Goal: Information Seeking & Learning: Check status

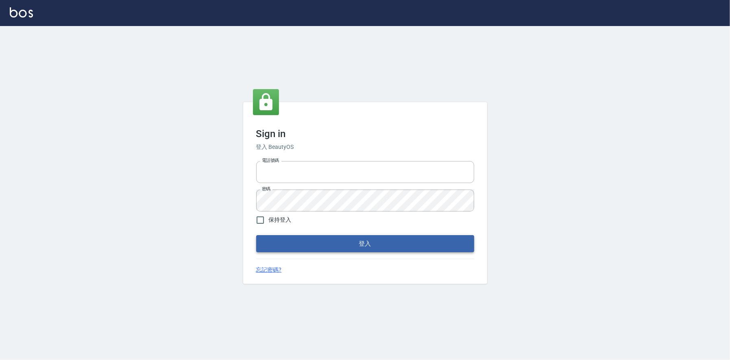
type input "0225223393815"
click at [382, 242] on button "登入" at bounding box center [365, 243] width 218 height 17
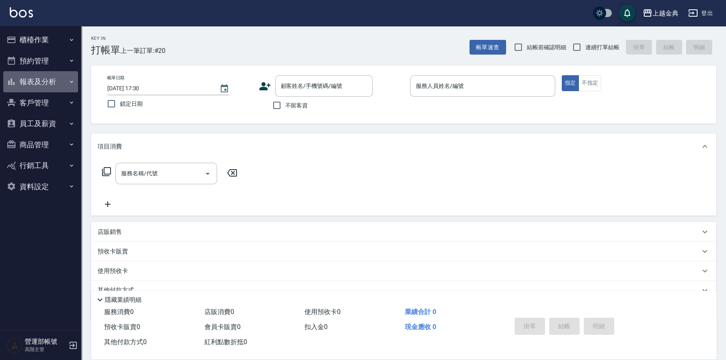
click at [40, 81] on button "報表及分析" at bounding box center [40, 81] width 75 height 21
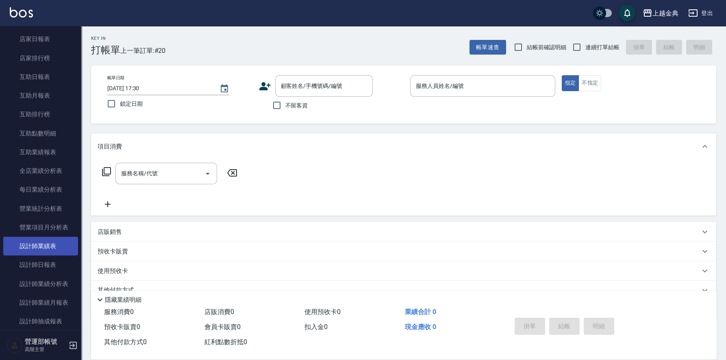
scroll to position [162, 0]
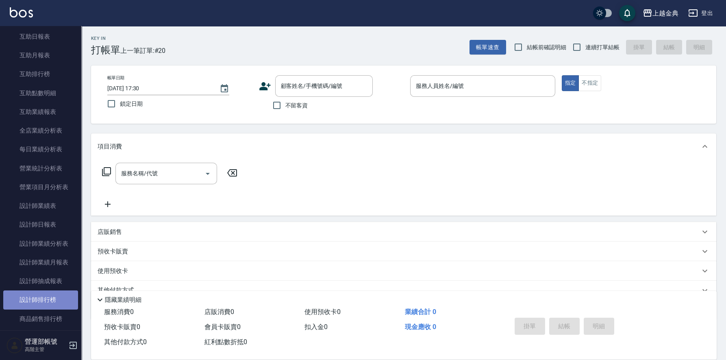
click at [47, 296] on link "設計師排行榜" at bounding box center [40, 299] width 75 height 19
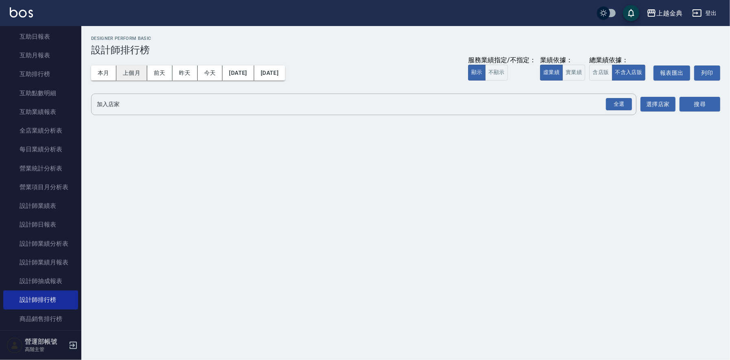
click at [135, 72] on button "上個月" at bounding box center [131, 72] width 31 height 15
drag, startPoint x: 601, startPoint y: 72, endPoint x: 600, endPoint y: 87, distance: 15.5
click at [602, 72] on button "含店販" at bounding box center [600, 73] width 23 height 16
click at [498, 73] on button "不顯示" at bounding box center [496, 73] width 23 height 16
click at [618, 103] on div "全選" at bounding box center [619, 104] width 26 height 13
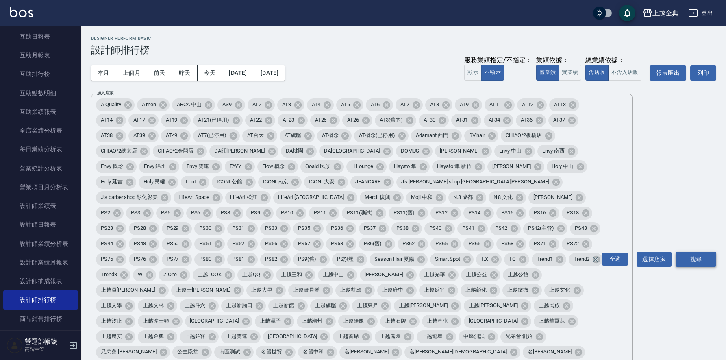
click at [694, 252] on button "搜尋" at bounding box center [696, 259] width 41 height 15
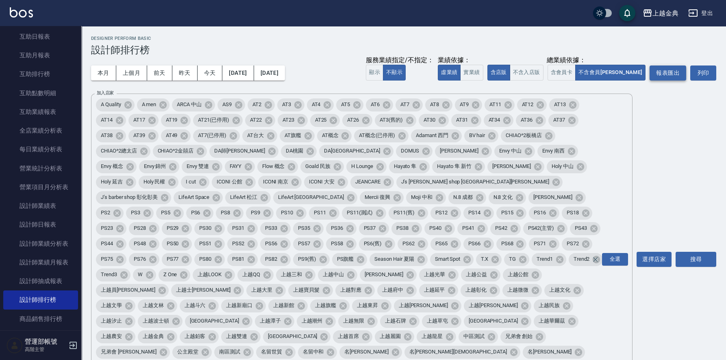
click at [668, 72] on button "報表匯出" at bounding box center [668, 72] width 37 height 15
click at [246, 74] on button "[DATE]" at bounding box center [237, 72] width 31 height 15
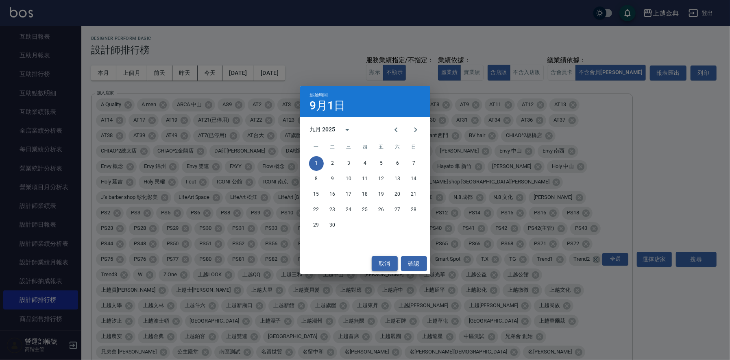
click at [381, 264] on button "取消" at bounding box center [385, 263] width 26 height 15
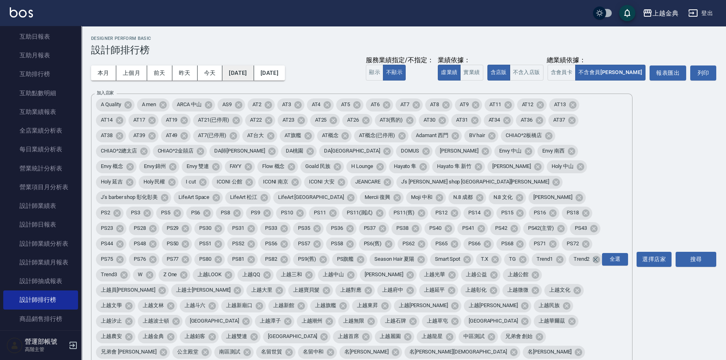
click at [247, 72] on button "[DATE]" at bounding box center [237, 72] width 31 height 15
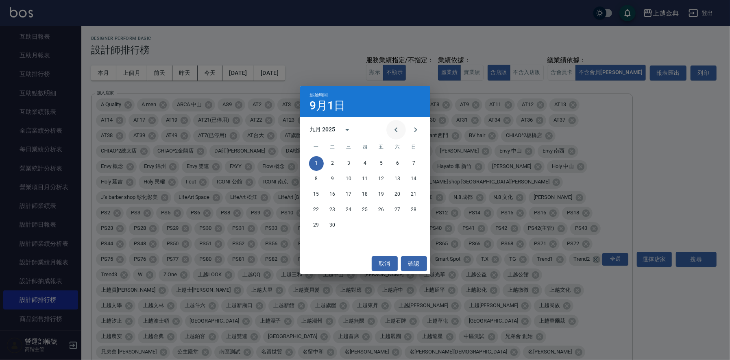
click at [395, 129] on icon "Previous month" at bounding box center [396, 129] width 3 height 5
click at [383, 161] on button "1" at bounding box center [381, 163] width 15 height 15
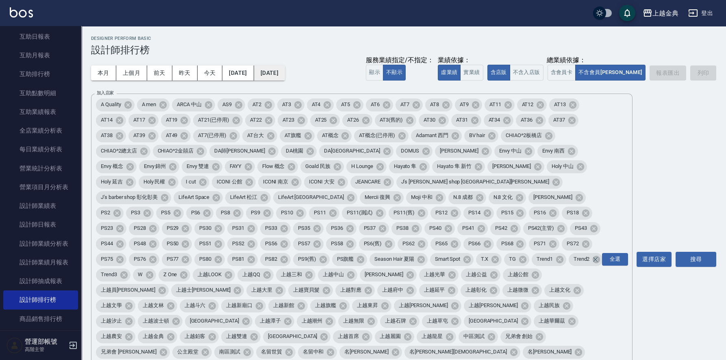
click at [285, 70] on button "[DATE]" at bounding box center [269, 72] width 31 height 15
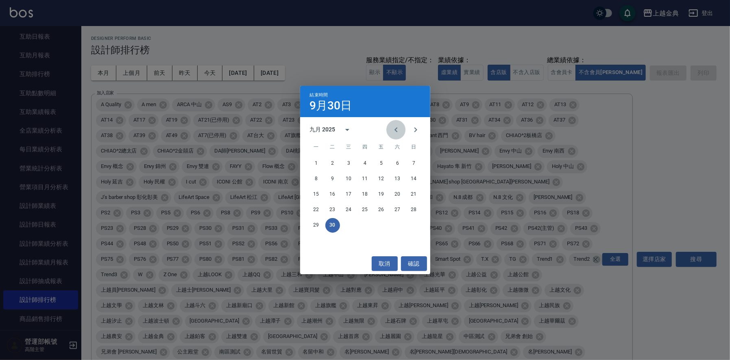
drag, startPoint x: 395, startPoint y: 129, endPoint x: 399, endPoint y: 130, distance: 4.1
click at [396, 131] on icon "Previous month" at bounding box center [396, 130] width 10 height 10
drag, startPoint x: 413, startPoint y: 226, endPoint x: 408, endPoint y: 226, distance: 4.9
click at [412, 226] on button "31" at bounding box center [414, 225] width 15 height 15
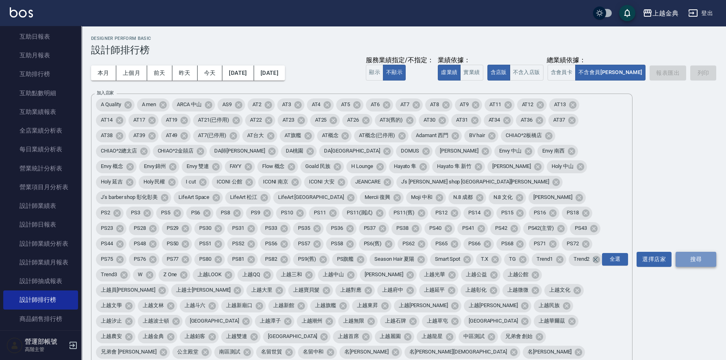
click at [696, 252] on button "搜尋" at bounding box center [696, 259] width 41 height 15
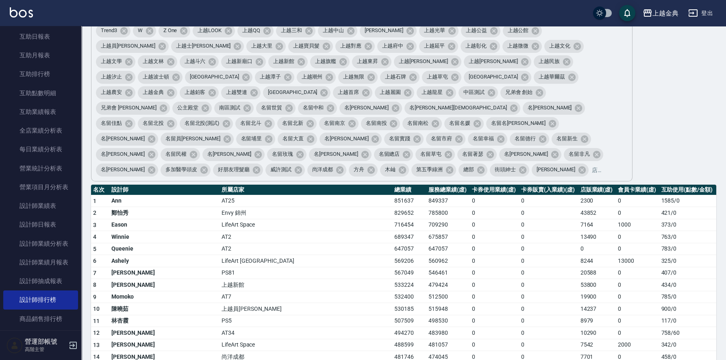
scroll to position [40, 0]
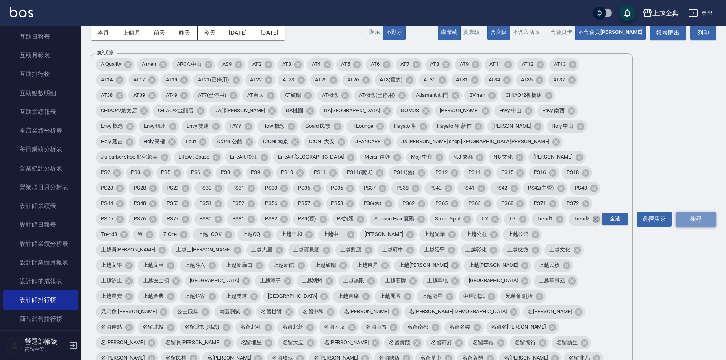
click at [688, 212] on button "搜尋" at bounding box center [696, 219] width 41 height 15
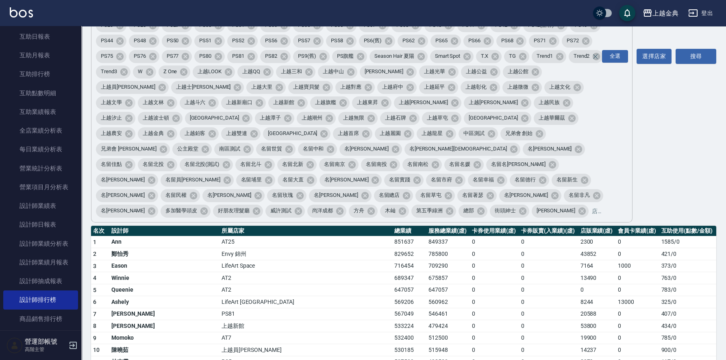
scroll to position [0, 0]
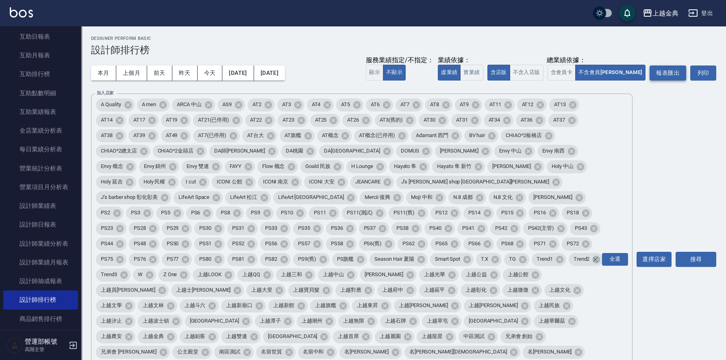
click at [670, 69] on button "報表匯出" at bounding box center [668, 72] width 37 height 15
click at [244, 71] on button "[DATE]" at bounding box center [237, 72] width 31 height 15
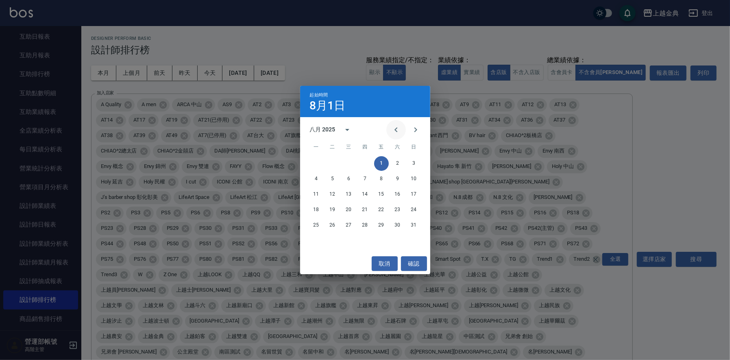
click at [398, 129] on icon "Previous month" at bounding box center [396, 130] width 10 height 10
drag, startPoint x: 332, startPoint y: 162, endPoint x: 416, endPoint y: 143, distance: 86.8
click at [334, 163] on button "1" at bounding box center [332, 163] width 15 height 15
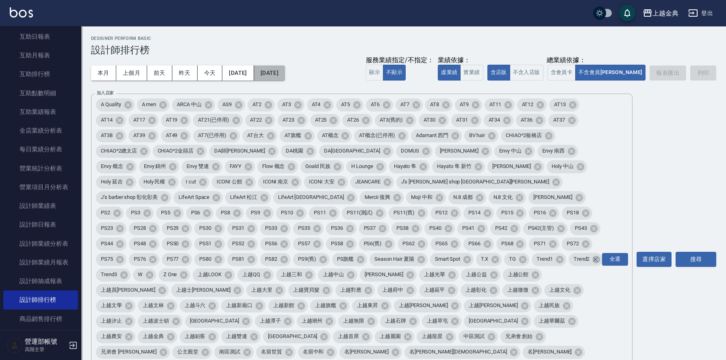
click at [285, 71] on button "[DATE]" at bounding box center [269, 72] width 31 height 15
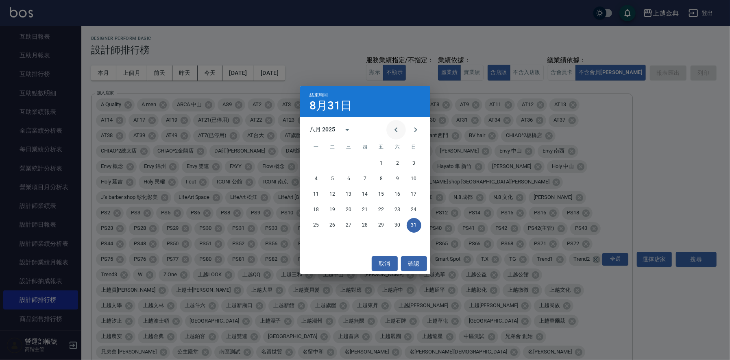
click at [395, 125] on icon "Previous month" at bounding box center [396, 130] width 10 height 10
click at [395, 130] on icon "Previous month" at bounding box center [396, 130] width 10 height 10
drag, startPoint x: 414, startPoint y: 128, endPoint x: 409, endPoint y: 143, distance: 16.0
click at [415, 128] on icon "Next month" at bounding box center [416, 130] width 10 height 10
drag, startPoint x: 366, startPoint y: 222, endPoint x: 408, endPoint y: 228, distance: 42.3
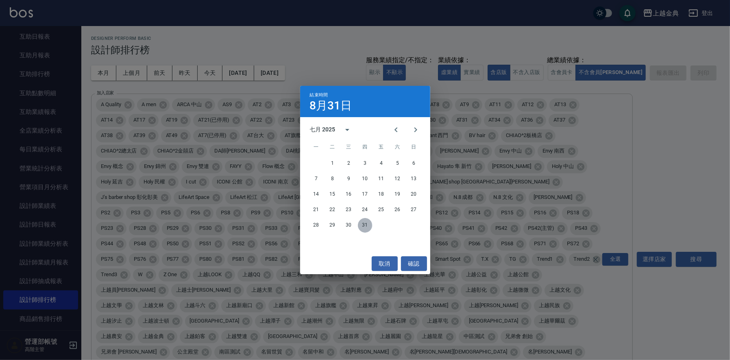
click at [366, 223] on button "31" at bounding box center [365, 225] width 15 height 15
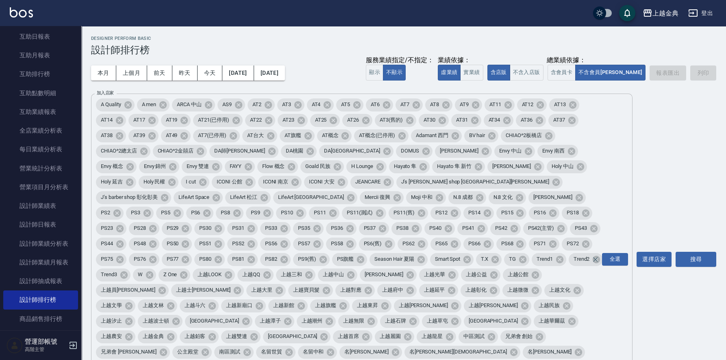
scroll to position [101, 0]
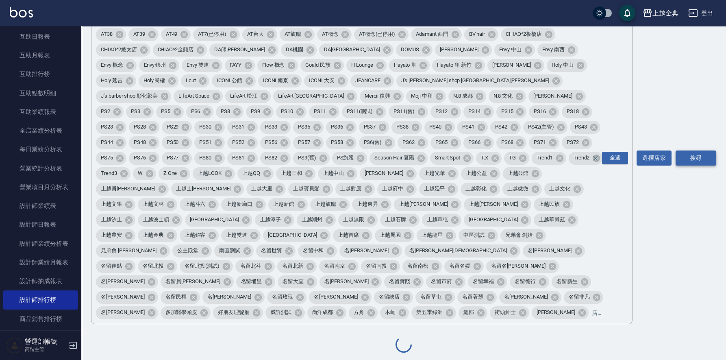
click at [706, 151] on button "搜尋" at bounding box center [696, 158] width 41 height 15
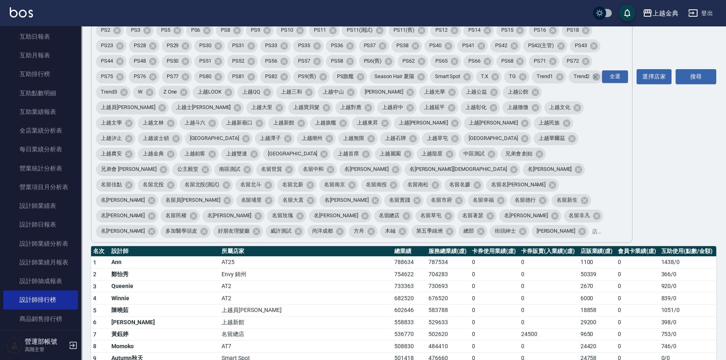
scroll to position [0, 0]
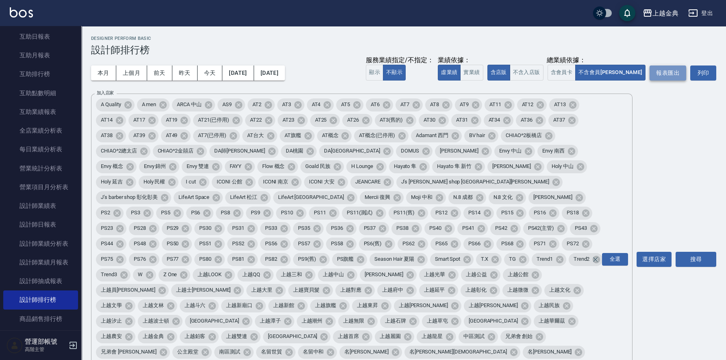
click at [667, 71] on button "報表匯出" at bounding box center [668, 72] width 37 height 15
click at [661, 72] on button "報表匯出" at bounding box center [668, 72] width 37 height 15
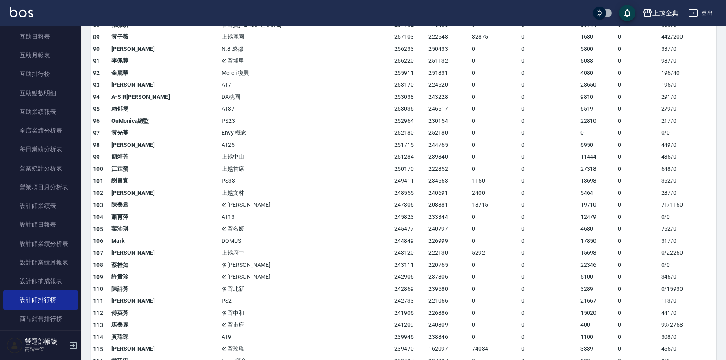
scroll to position [1668, 0]
